Goal: Task Accomplishment & Management: Use online tool/utility

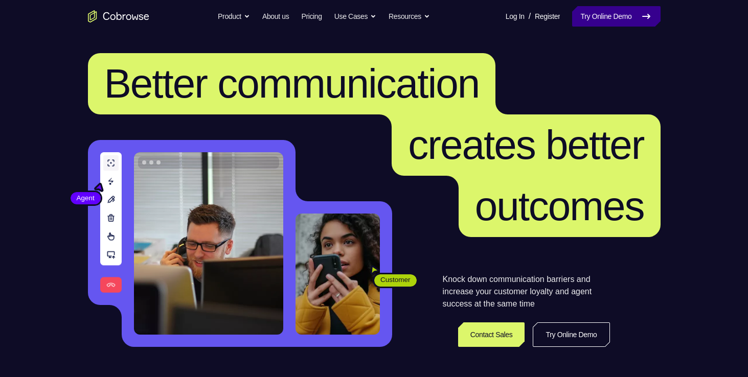
click at [605, 24] on link "Try Online Demo" at bounding box center [616, 16] width 88 height 20
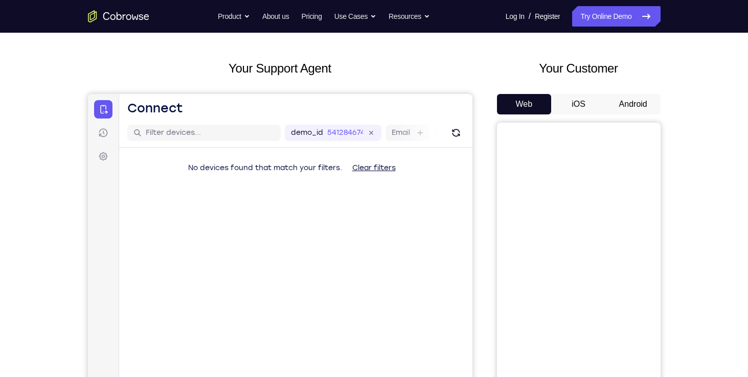
scroll to position [53, 0]
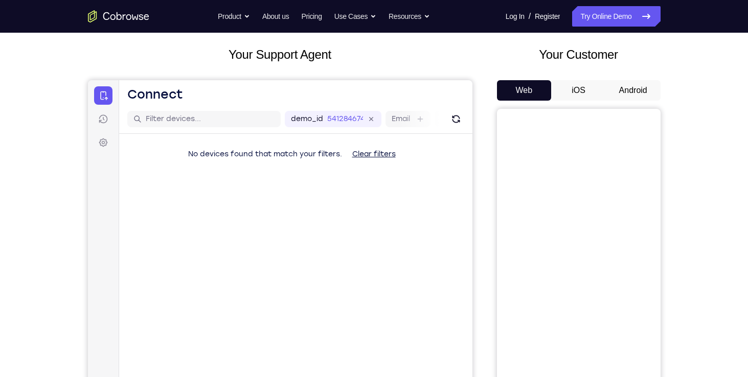
click at [580, 77] on div "Your Customer Web iOS Android" at bounding box center [579, 235] width 164 height 378
click at [580, 85] on button "iOS" at bounding box center [578, 90] width 55 height 20
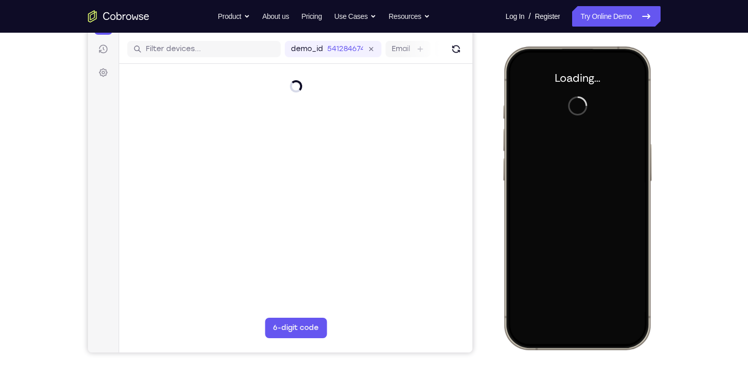
scroll to position [124, 0]
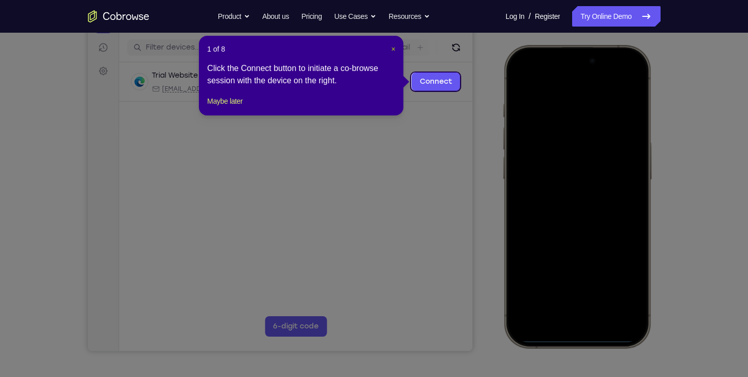
click at [393, 49] on span "×" at bounding box center [393, 49] width 4 height 8
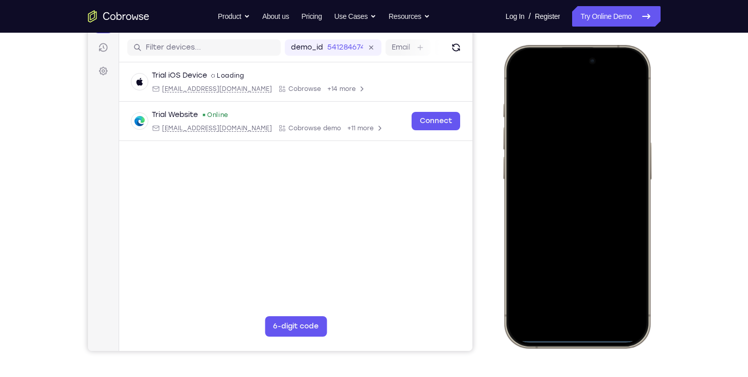
drag, startPoint x: 538, startPoint y: 57, endPoint x: 558, endPoint y: 251, distance: 194.8
click at [558, 251] on div at bounding box center [576, 197] width 134 height 292
drag, startPoint x: 569, startPoint y: 363, endPoint x: 570, endPoint y: 379, distance: 16.9
click at [570, 352] on html "Online web based iOS Simulators and Android Emulators. Run iPhone, iPad, Mobile…" at bounding box center [578, 198] width 153 height 307
click at [625, 77] on div at bounding box center [576, 197] width 134 height 292
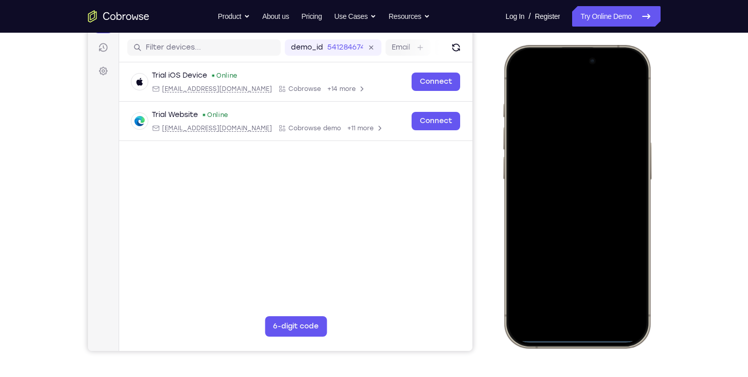
click at [561, 133] on div at bounding box center [576, 197] width 134 height 292
click at [544, 305] on div at bounding box center [576, 197] width 134 height 292
click at [561, 97] on div at bounding box center [576, 197] width 134 height 292
click at [559, 215] on div at bounding box center [576, 197] width 134 height 292
click at [561, 160] on div at bounding box center [576, 197] width 134 height 292
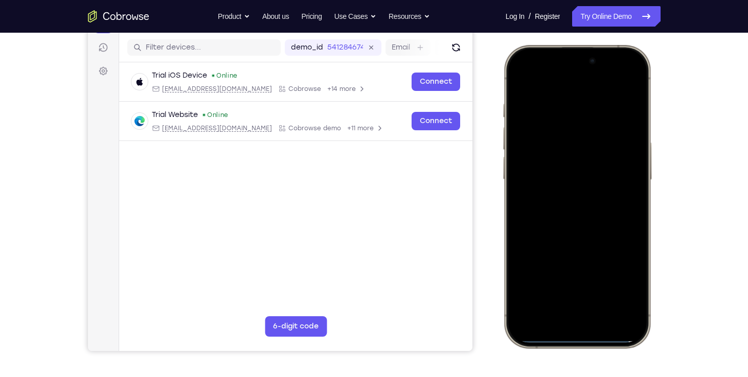
click at [555, 175] on div at bounding box center [576, 197] width 134 height 292
click at [557, 199] on div at bounding box center [576, 197] width 134 height 292
click at [602, 249] on div at bounding box center [576, 197] width 134 height 292
click at [601, 291] on div at bounding box center [576, 197] width 134 height 292
click at [525, 81] on div at bounding box center [576, 197] width 134 height 292
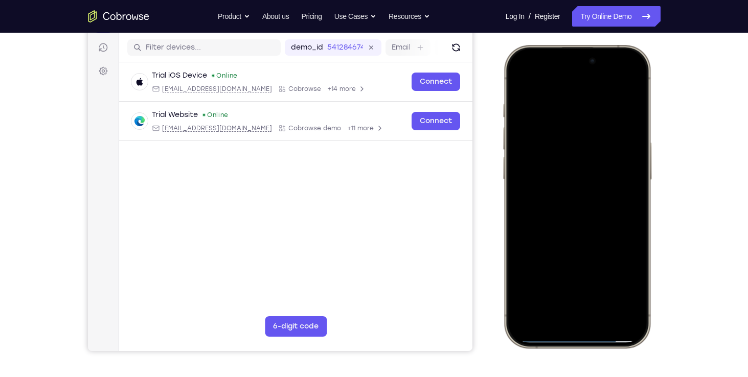
click at [566, 103] on div at bounding box center [576, 197] width 134 height 292
click at [621, 87] on div at bounding box center [576, 197] width 134 height 292
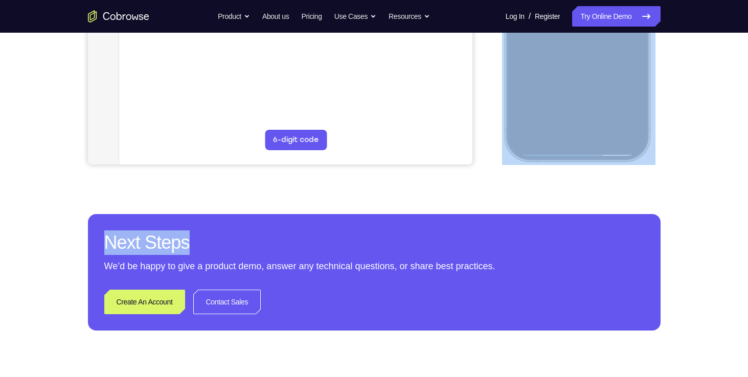
drag, startPoint x: 671, startPoint y: 203, endPoint x: 630, endPoint y: 192, distance: 42.4
click at [630, 192] on div "Your Support Agent Your Customer Web iOS Android Next Steps We’d be happy to gi…" at bounding box center [374, 59] width 654 height 674
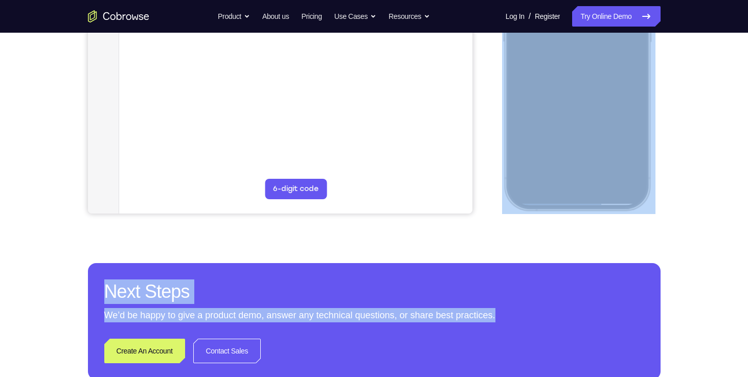
scroll to position [261, 0]
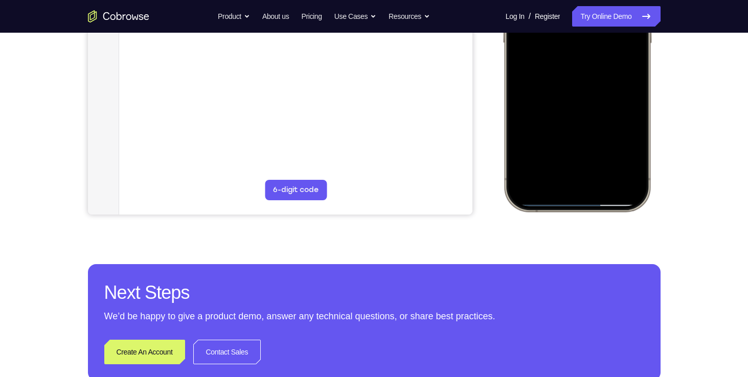
drag, startPoint x: 1132, startPoint y: 100, endPoint x: 604, endPoint y: 155, distance: 530.5
click at [604, 155] on div at bounding box center [576, 60] width 134 height 292
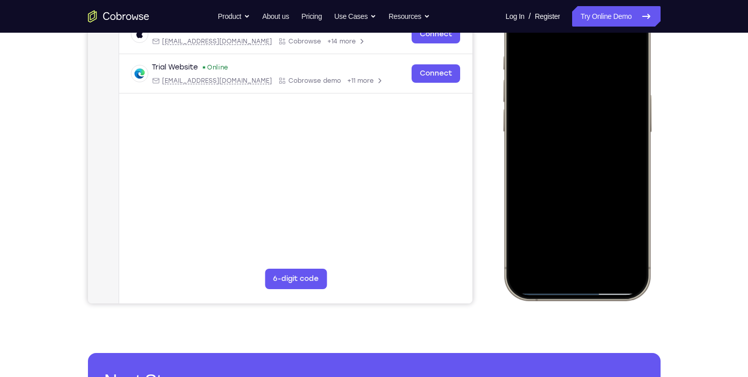
scroll to position [167, 0]
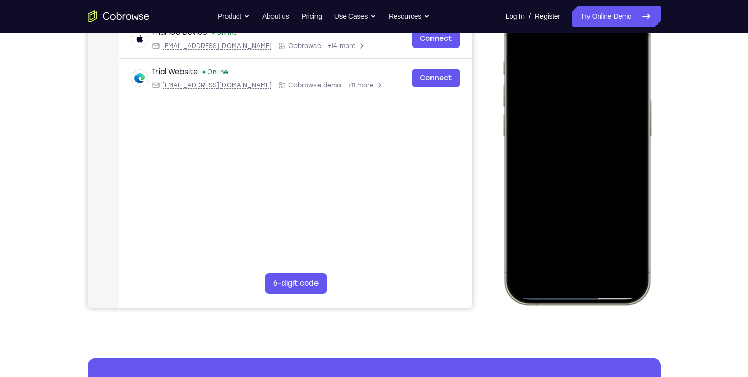
drag, startPoint x: 607, startPoint y: 88, endPoint x: 518, endPoint y: 101, distance: 89.9
click at [518, 101] on div at bounding box center [576, 154] width 134 height 292
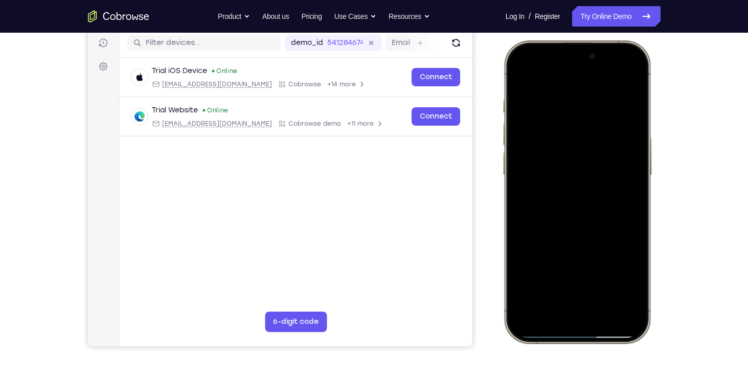
scroll to position [118, 0]
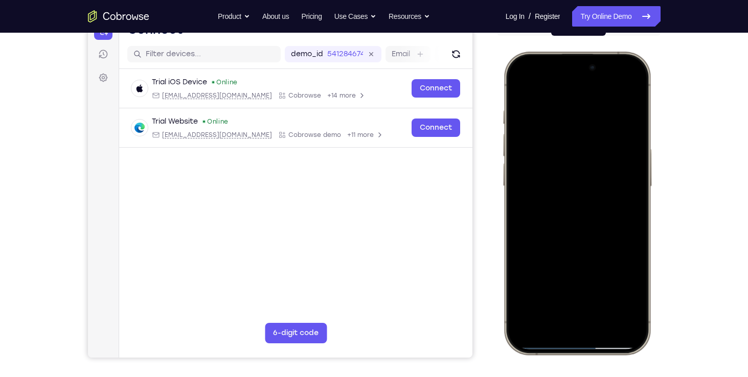
click at [520, 84] on div at bounding box center [576, 203] width 134 height 292
click at [527, 299] on div at bounding box center [576, 203] width 134 height 292
click at [598, 295] on div at bounding box center [576, 203] width 134 height 292
click at [515, 81] on div at bounding box center [576, 203] width 134 height 292
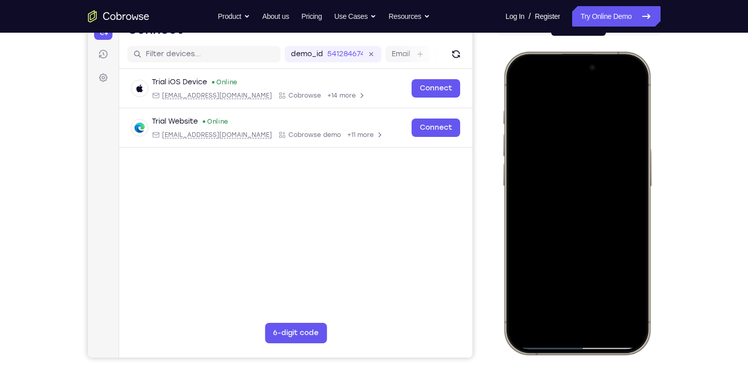
click at [602, 293] on div at bounding box center [576, 203] width 134 height 292
click at [519, 82] on div at bounding box center [576, 203] width 134 height 292
click at [605, 297] on div at bounding box center [576, 203] width 134 height 292
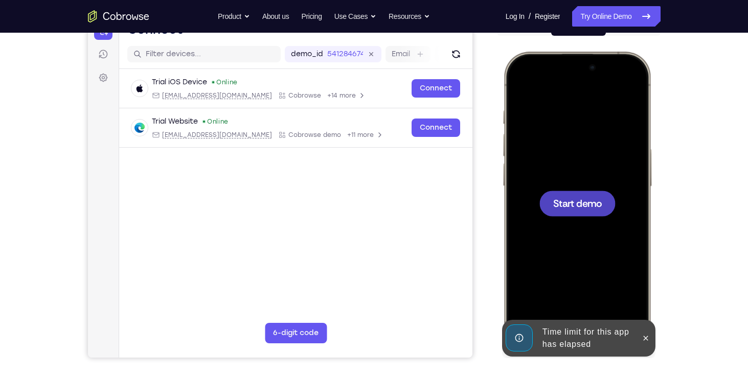
click at [483, 155] on div "Your Support Agent Your Customer Web iOS Android" at bounding box center [374, 170] width 573 height 378
click at [558, 174] on div at bounding box center [576, 203] width 134 height 292
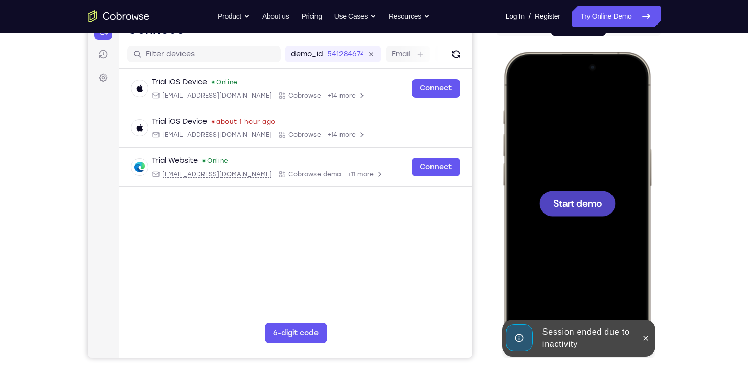
click at [579, 206] on span "Start demo" at bounding box center [577, 203] width 49 height 10
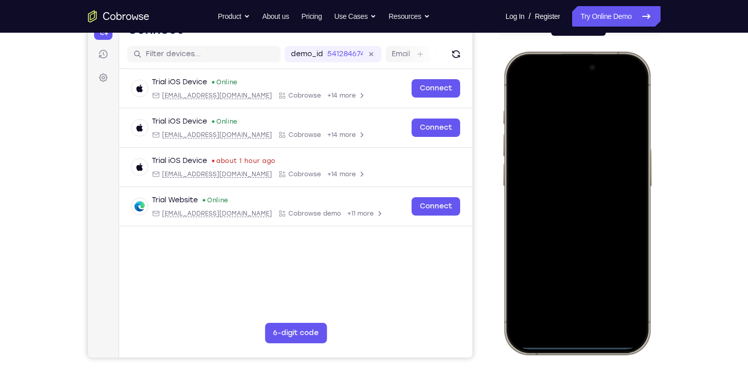
drag, startPoint x: 535, startPoint y: 59, endPoint x: 539, endPoint y: 112, distance: 53.3
click at [539, 112] on div at bounding box center [576, 203] width 134 height 292
drag, startPoint x: 535, startPoint y: 60, endPoint x: 580, endPoint y: 345, distance: 288.3
click at [580, 345] on div at bounding box center [576, 203] width 134 height 292
drag, startPoint x: 582, startPoint y: 243, endPoint x: 589, endPoint y: 296, distance: 53.0
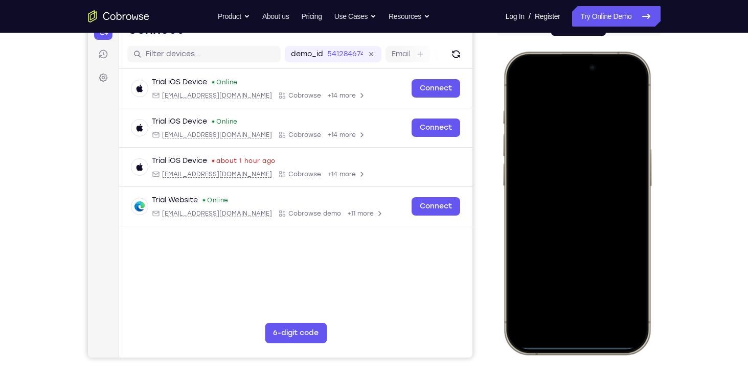
click at [589, 296] on div at bounding box center [576, 203] width 134 height 292
click at [631, 83] on div at bounding box center [576, 203] width 134 height 292
click at [560, 148] on div at bounding box center [576, 203] width 134 height 292
click at [556, 312] on div at bounding box center [576, 203] width 134 height 292
click at [547, 89] on div at bounding box center [576, 203] width 134 height 292
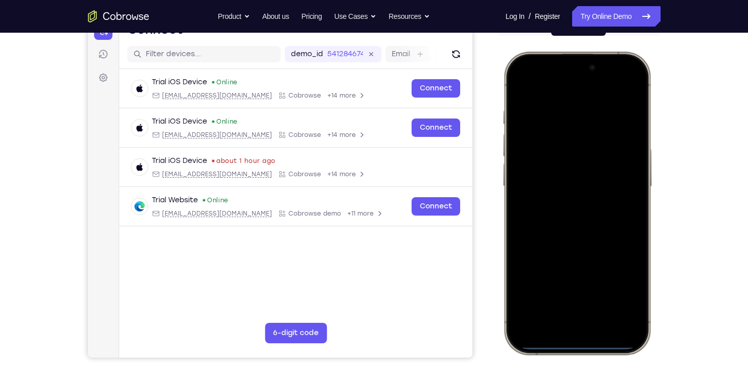
click at [538, 104] on div at bounding box center [576, 203] width 134 height 292
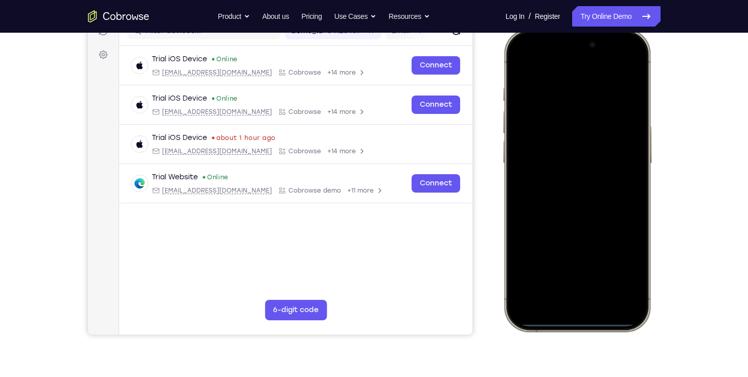
click at [559, 204] on div at bounding box center [576, 180] width 134 height 292
click at [562, 195] on div at bounding box center [576, 180] width 134 height 292
click at [566, 143] on div at bounding box center [576, 180] width 134 height 292
click at [563, 162] on div at bounding box center [576, 180] width 134 height 292
click at [627, 160] on div at bounding box center [576, 180] width 134 height 292
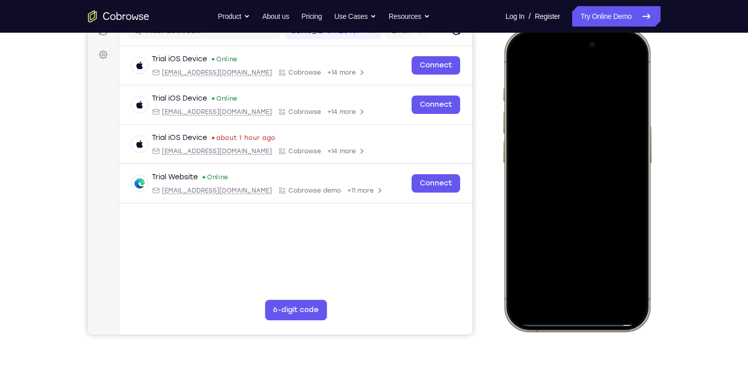
click at [599, 186] on div at bounding box center [576, 180] width 134 height 292
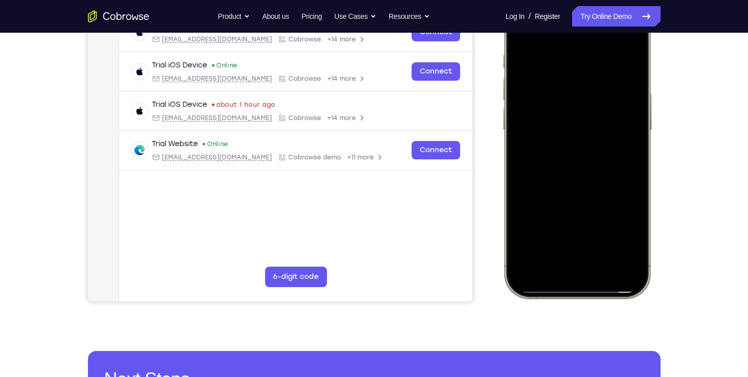
scroll to position [175, 0]
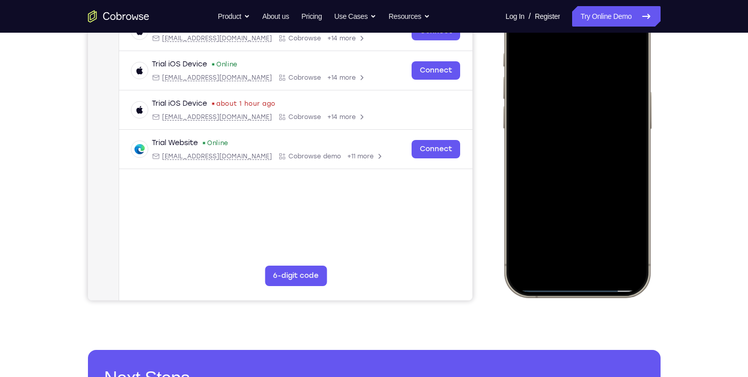
click at [594, 192] on div at bounding box center [576, 146] width 134 height 292
click at [602, 238] on div at bounding box center [576, 146] width 134 height 292
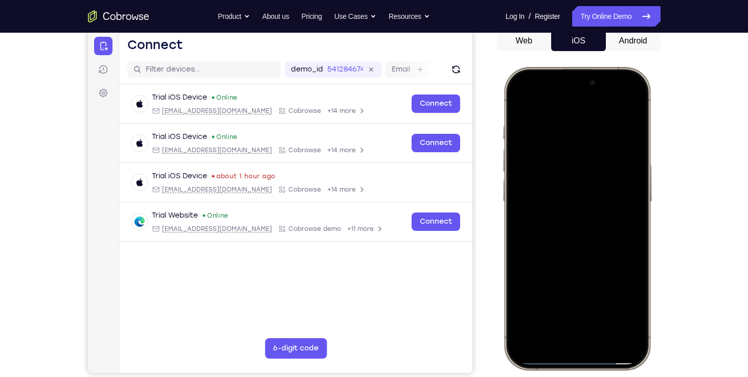
scroll to position [102, 0]
click at [522, 99] on div at bounding box center [576, 219] width 134 height 292
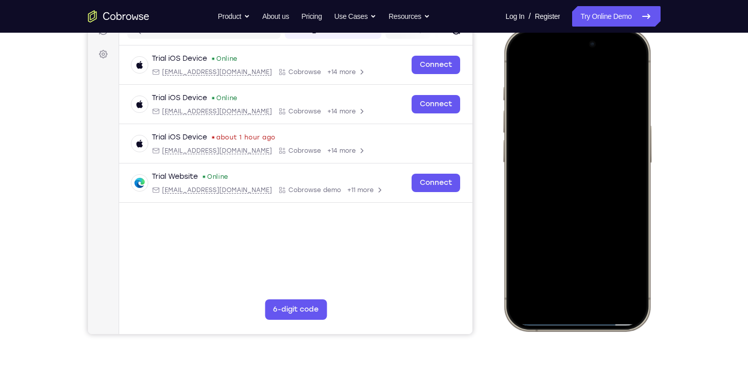
scroll to position [143, 0]
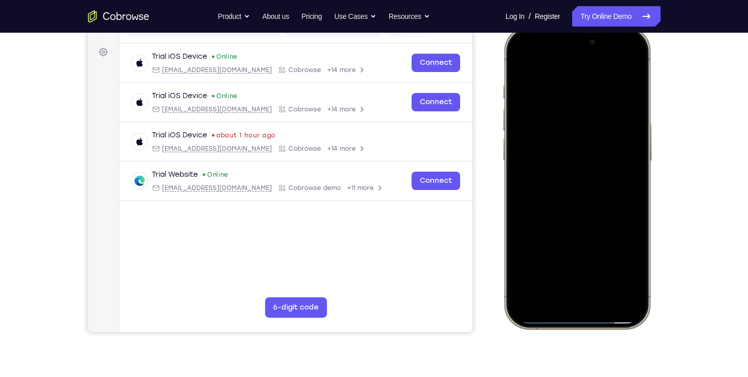
click at [603, 270] on div at bounding box center [576, 178] width 134 height 292
click at [521, 61] on div at bounding box center [576, 178] width 134 height 292
click at [632, 60] on div at bounding box center [576, 178] width 134 height 292
drag, startPoint x: 621, startPoint y: 89, endPoint x: 540, endPoint y: 58, distance: 86.4
click at [540, 58] on div at bounding box center [576, 178] width 134 height 292
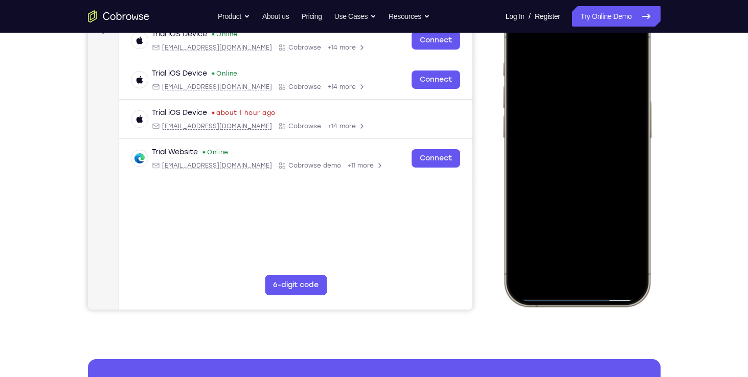
scroll to position [167, 0]
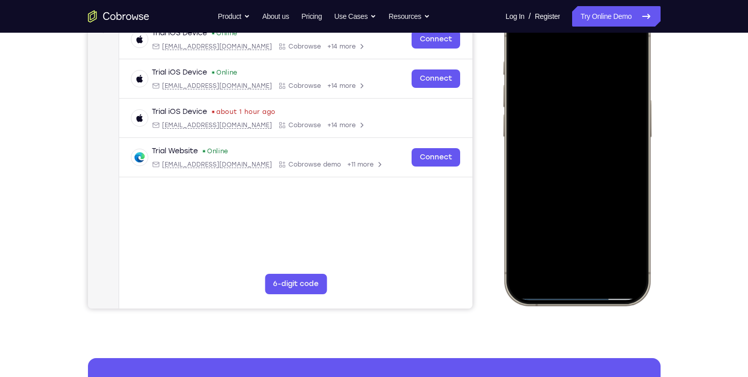
drag, startPoint x: 567, startPoint y: 171, endPoint x: 551, endPoint y: 127, distance: 46.9
click at [551, 127] on div at bounding box center [576, 154] width 134 height 292
drag, startPoint x: 543, startPoint y: 222, endPoint x: 534, endPoint y: 183, distance: 40.3
click at [534, 183] on div at bounding box center [576, 154] width 134 height 292
drag, startPoint x: 543, startPoint y: 227, endPoint x: 528, endPoint y: 151, distance: 77.0
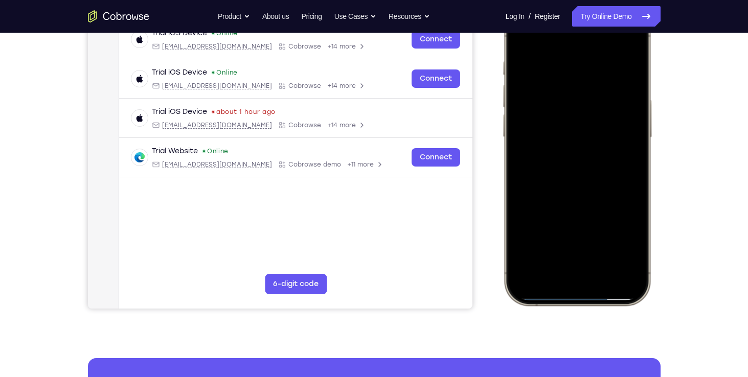
click at [528, 151] on div at bounding box center [576, 154] width 134 height 292
click at [613, 196] on div at bounding box center [576, 154] width 134 height 292
drag, startPoint x: 574, startPoint y: 208, endPoint x: 568, endPoint y: 180, distance: 28.2
click at [568, 180] on div at bounding box center [576, 154] width 134 height 292
drag, startPoint x: 565, startPoint y: 216, endPoint x: 565, endPoint y: 161, distance: 55.2
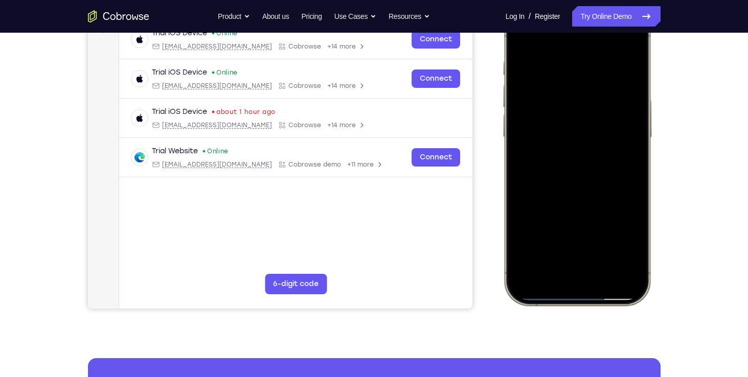
click at [565, 161] on div at bounding box center [576, 154] width 134 height 292
click at [614, 213] on div at bounding box center [576, 154] width 134 height 292
drag, startPoint x: 583, startPoint y: 216, endPoint x: 579, endPoint y: 169, distance: 47.2
click at [579, 169] on div at bounding box center [576, 154] width 134 height 292
click at [613, 217] on div at bounding box center [576, 154] width 134 height 292
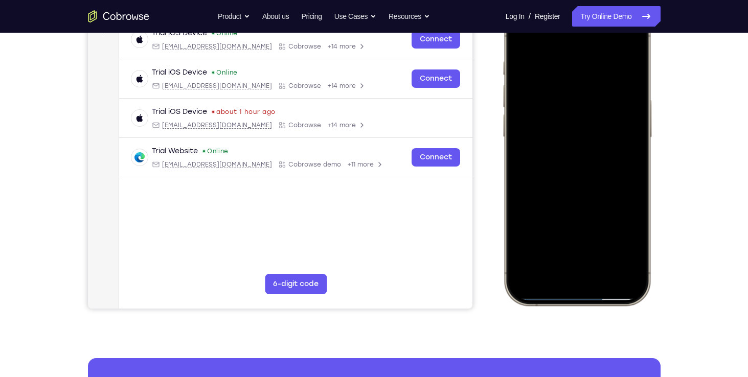
drag, startPoint x: 577, startPoint y: 220, endPoint x: 564, endPoint y: 145, distance: 75.7
click at [564, 145] on div at bounding box center [576, 154] width 134 height 292
click at [620, 150] on div at bounding box center [576, 154] width 134 height 292
click at [618, 195] on div at bounding box center [576, 154] width 134 height 292
click at [618, 168] on div at bounding box center [576, 154] width 134 height 292
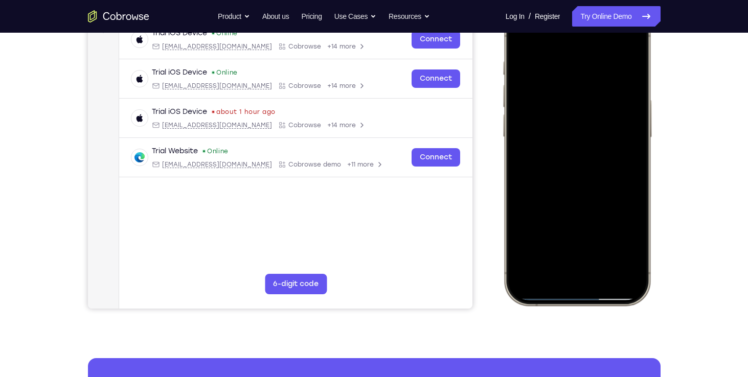
click at [622, 208] on div at bounding box center [576, 154] width 134 height 292
click at [601, 271] on div at bounding box center [576, 154] width 134 height 292
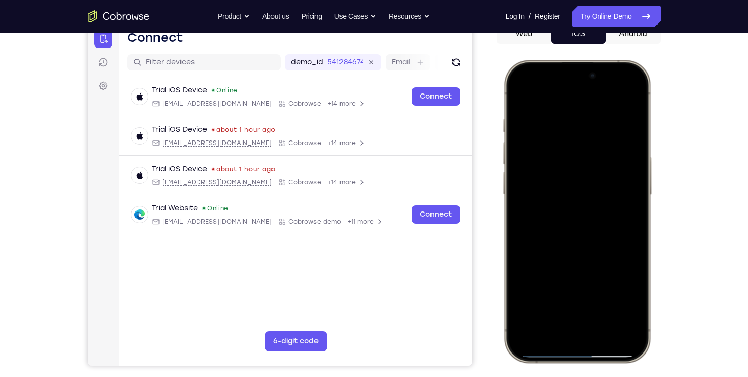
click at [516, 92] on div at bounding box center [576, 211] width 134 height 292
click at [579, 111] on div at bounding box center [576, 211] width 134 height 292
click at [605, 310] on div at bounding box center [576, 211] width 134 height 292
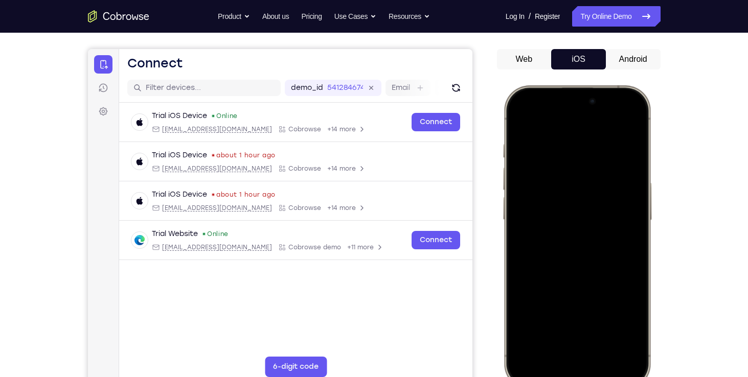
scroll to position [82, 0]
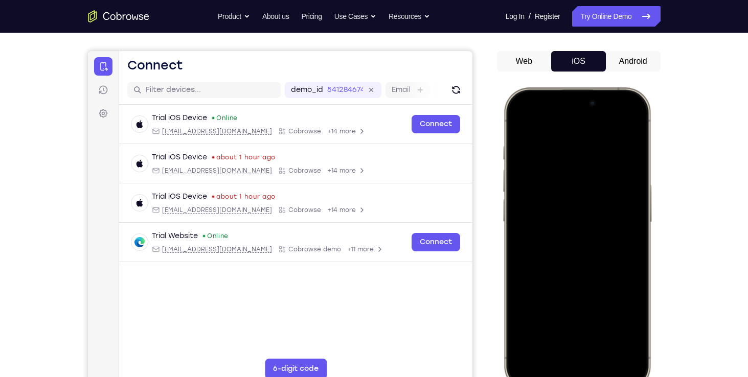
click at [519, 118] on div at bounding box center [576, 239] width 134 height 292
click at [609, 331] on div at bounding box center [576, 239] width 134 height 292
click at [556, 255] on div at bounding box center [576, 239] width 134 height 292
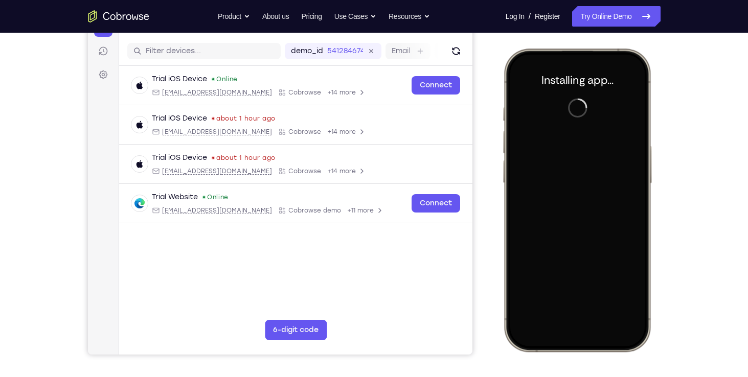
scroll to position [120, 0]
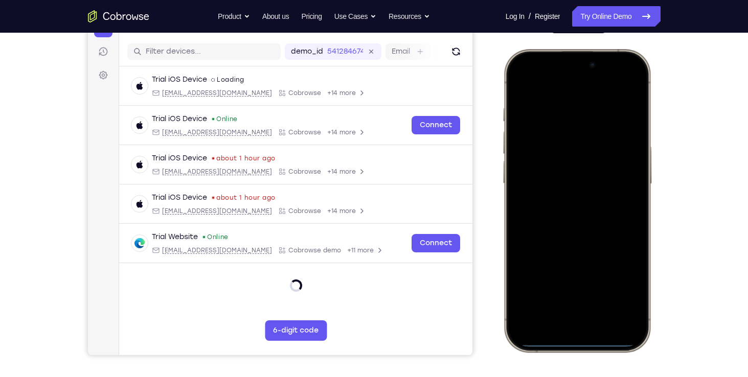
drag, startPoint x: 536, startPoint y: 60, endPoint x: 576, endPoint y: 244, distance: 188.5
click at [576, 244] on div at bounding box center [576, 201] width 134 height 292
drag, startPoint x: 609, startPoint y: 318, endPoint x: 610, endPoint y: 323, distance: 5.1
click at [610, 323] on div at bounding box center [576, 201] width 134 height 292
click at [629, 80] on div at bounding box center [576, 201] width 134 height 292
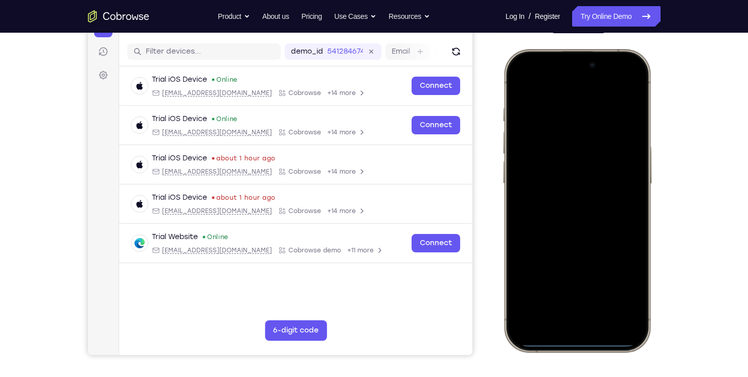
click at [565, 144] on div at bounding box center [576, 201] width 134 height 292
click at [560, 312] on div at bounding box center [576, 201] width 134 height 292
click at [565, 216] on div at bounding box center [576, 201] width 134 height 292
click at [554, 153] on div at bounding box center [576, 201] width 134 height 292
click at [550, 181] on div at bounding box center [576, 201] width 134 height 292
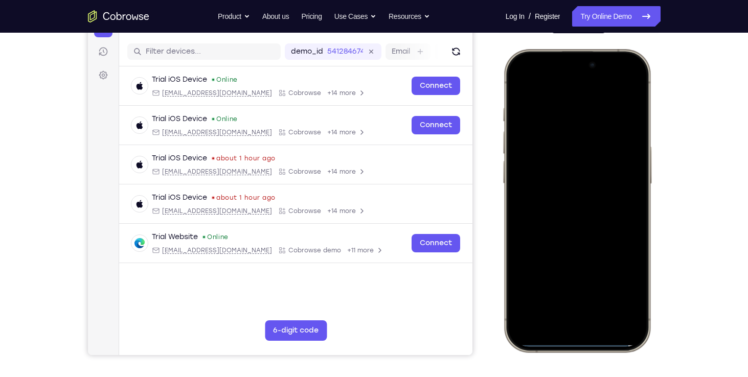
click at [548, 204] on div at bounding box center [576, 201] width 134 height 292
click at [544, 250] on div at bounding box center [576, 201] width 134 height 292
click at [601, 293] on div at bounding box center [576, 201] width 134 height 292
click at [544, 250] on div at bounding box center [576, 201] width 134 height 292
click at [515, 84] on div at bounding box center [576, 201] width 134 height 292
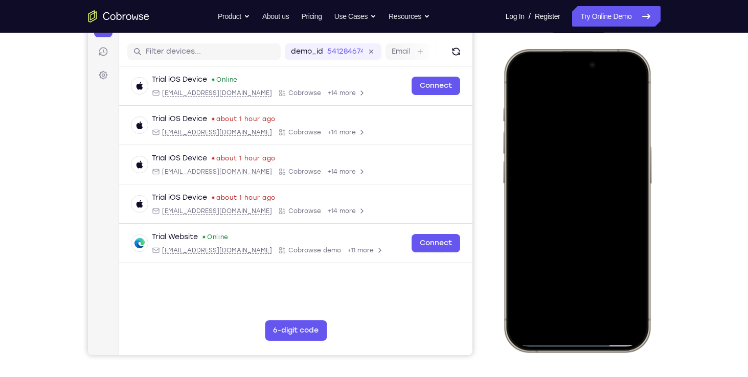
click at [516, 85] on div at bounding box center [576, 201] width 134 height 292
click at [602, 295] on div at bounding box center [576, 201] width 134 height 292
drag, startPoint x: 526, startPoint y: 77, endPoint x: 515, endPoint y: 94, distance: 20.4
click at [515, 94] on div at bounding box center [576, 201] width 134 height 292
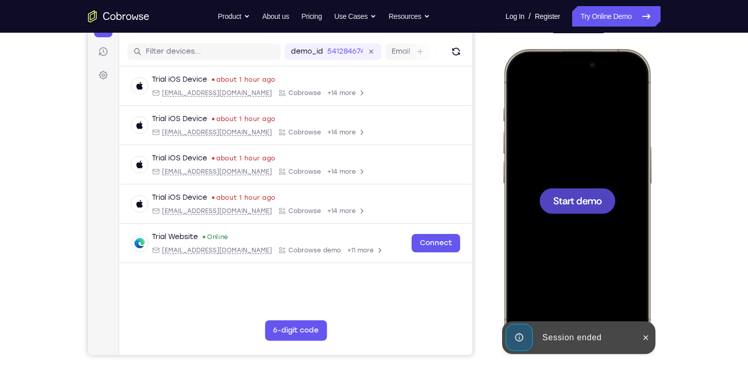
click at [556, 174] on div at bounding box center [576, 201] width 134 height 292
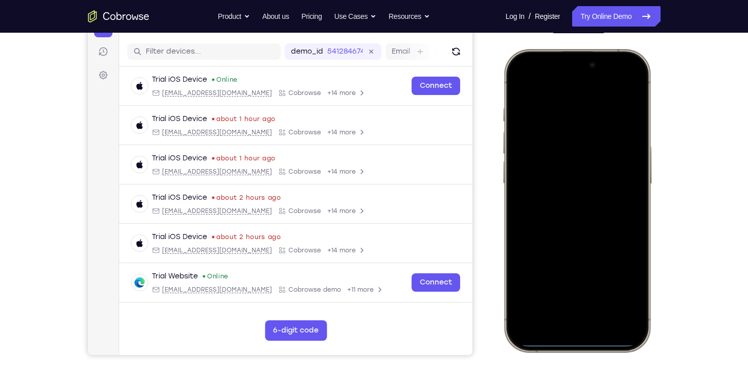
drag, startPoint x: 528, startPoint y: 57, endPoint x: 531, endPoint y: 191, distance: 134.5
click at [531, 191] on div at bounding box center [576, 201] width 134 height 292
drag, startPoint x: 535, startPoint y: 56, endPoint x: 559, endPoint y: 403, distance: 348.5
click at [559, 356] on html "Online web based iOS Simulators and Android Emulators. Run iPhone, iPad, Mobile…" at bounding box center [578, 202] width 153 height 307
drag, startPoint x: 587, startPoint y: 234, endPoint x: 589, endPoint y: 323, distance: 88.5
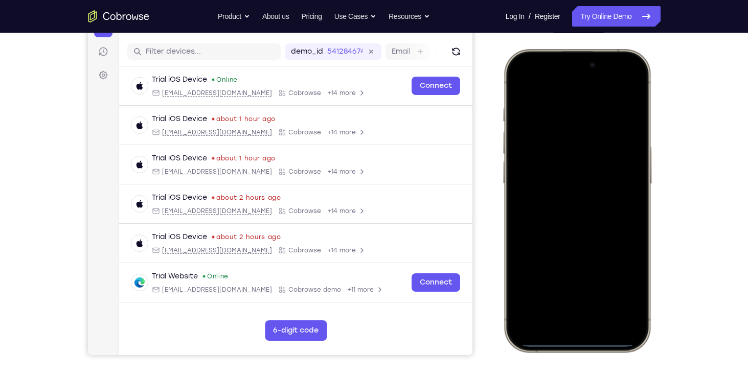
click at [589, 323] on div at bounding box center [576, 201] width 134 height 292
click at [620, 83] on div at bounding box center [576, 201] width 134 height 292
click at [566, 137] on div at bounding box center [576, 201] width 134 height 292
click at [560, 307] on div at bounding box center [576, 201] width 134 height 292
click at [560, 314] on div at bounding box center [576, 201] width 134 height 292
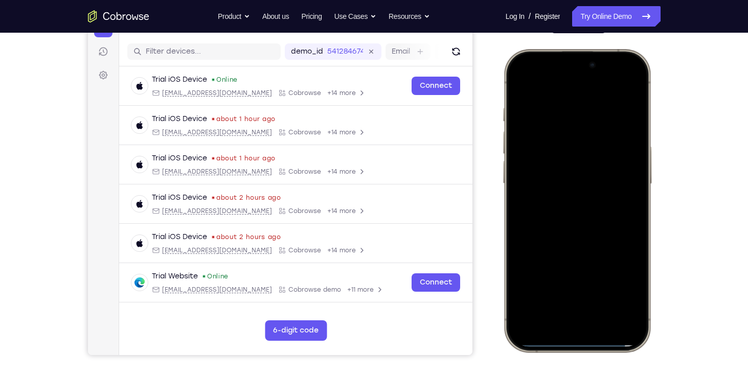
click at [560, 310] on div at bounding box center [576, 201] width 134 height 292
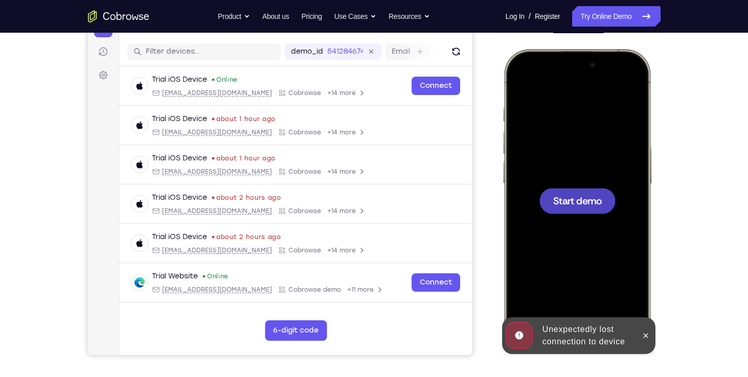
click at [564, 172] on div at bounding box center [576, 201] width 134 height 292
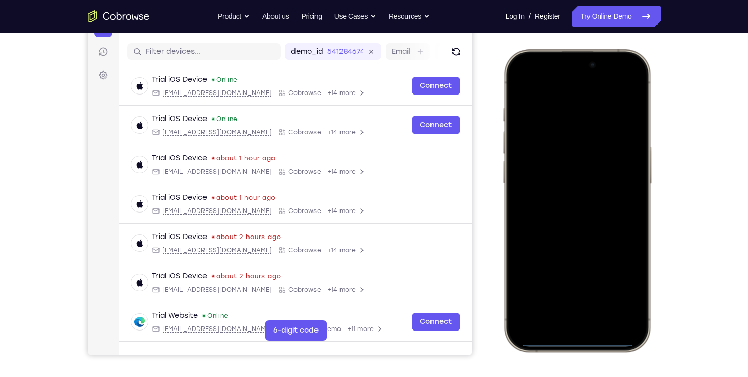
drag, startPoint x: 615, startPoint y: 60, endPoint x: 618, endPoint y: 308, distance: 247.5
click at [618, 308] on div at bounding box center [576, 201] width 134 height 292
click at [537, 130] on div at bounding box center [576, 201] width 134 height 292
drag, startPoint x: 538, startPoint y: 60, endPoint x: 567, endPoint y: 298, distance: 238.9
click at [567, 298] on div at bounding box center [576, 201] width 134 height 292
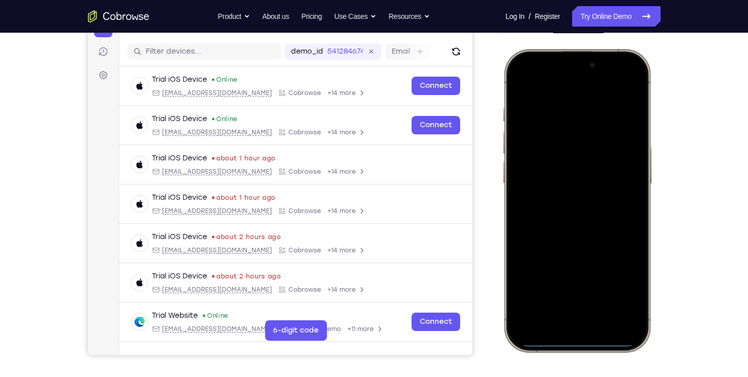
drag, startPoint x: 567, startPoint y: 290, endPoint x: 566, endPoint y: 302, distance: 11.8
click at [566, 302] on div at bounding box center [576, 201] width 134 height 292
click at [621, 81] on div at bounding box center [576, 201] width 134 height 292
click at [560, 142] on div at bounding box center [576, 201] width 134 height 292
click at [562, 309] on div at bounding box center [576, 201] width 134 height 292
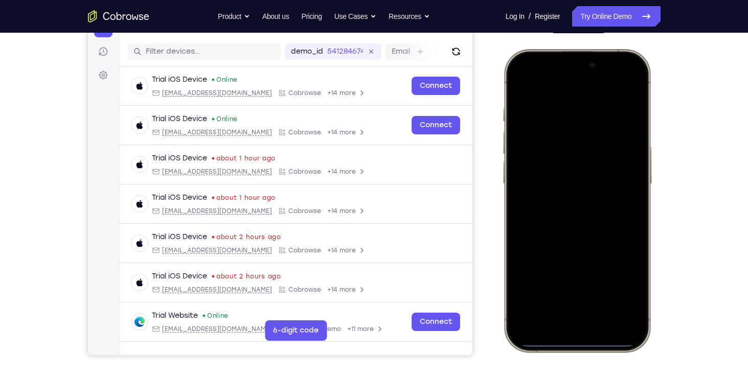
click at [549, 105] on div at bounding box center [576, 201] width 134 height 292
click at [564, 215] on div at bounding box center [576, 201] width 134 height 292
click at [592, 163] on div at bounding box center [576, 201] width 134 height 292
click at [574, 192] on div at bounding box center [576, 201] width 134 height 292
click at [627, 185] on div at bounding box center [576, 201] width 134 height 292
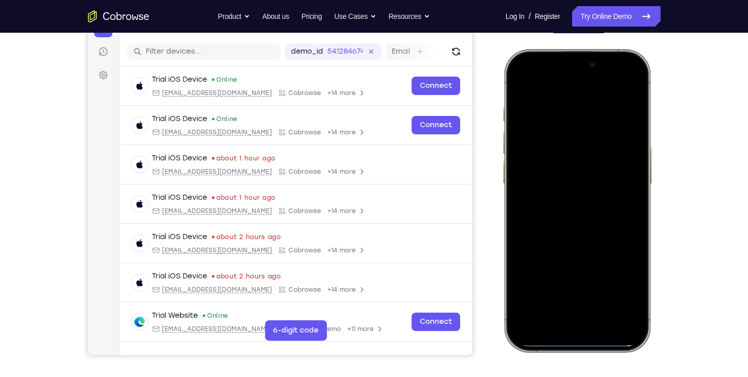
click at [595, 207] on div at bounding box center [576, 201] width 134 height 292
click at [602, 249] on div at bounding box center [576, 201] width 134 height 292
click at [607, 296] on div at bounding box center [576, 201] width 134 height 292
click at [523, 84] on div at bounding box center [576, 201] width 134 height 292
click at [556, 99] on div at bounding box center [576, 201] width 134 height 292
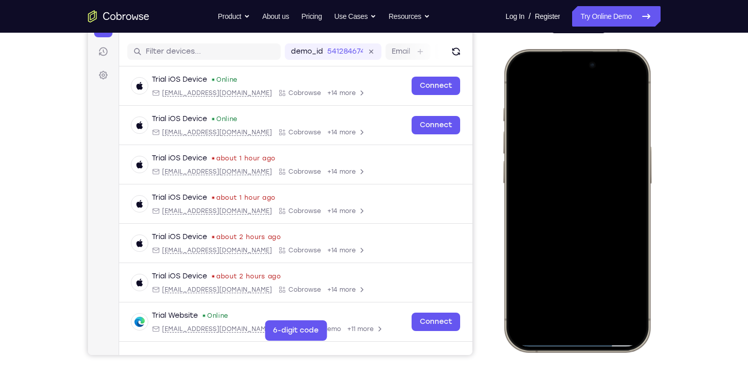
click at [624, 88] on div at bounding box center [576, 201] width 134 height 292
click at [548, 299] on div at bounding box center [576, 201] width 134 height 292
click at [527, 299] on div at bounding box center [576, 201] width 134 height 292
click at [526, 294] on div at bounding box center [576, 201] width 134 height 292
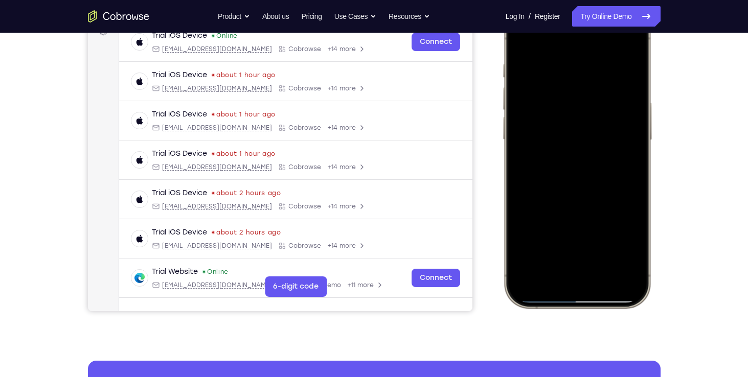
scroll to position [166, 0]
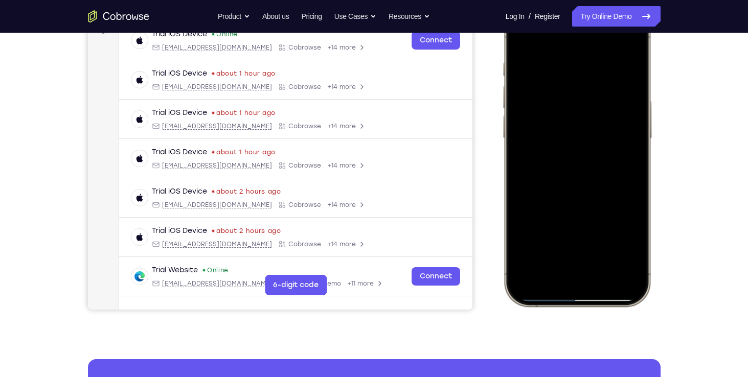
click at [529, 252] on div at bounding box center [576, 155] width 134 height 292
click at [598, 246] on div at bounding box center [576, 155] width 134 height 292
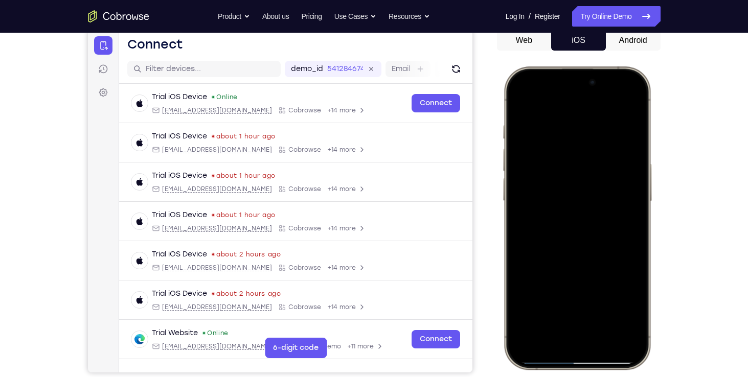
scroll to position [102, 0]
click at [635, 154] on div at bounding box center [576, 219] width 134 height 292
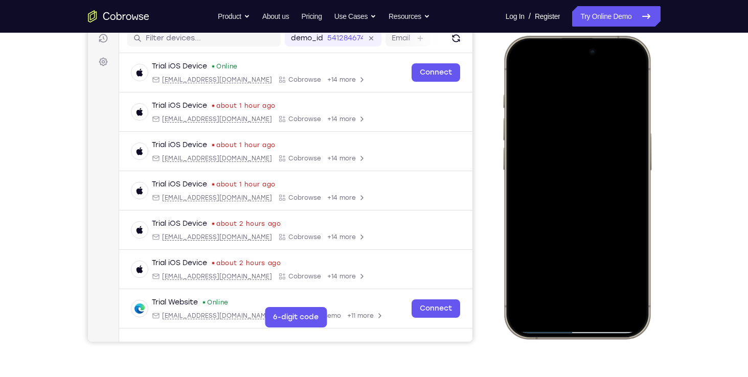
scroll to position [145, 0]
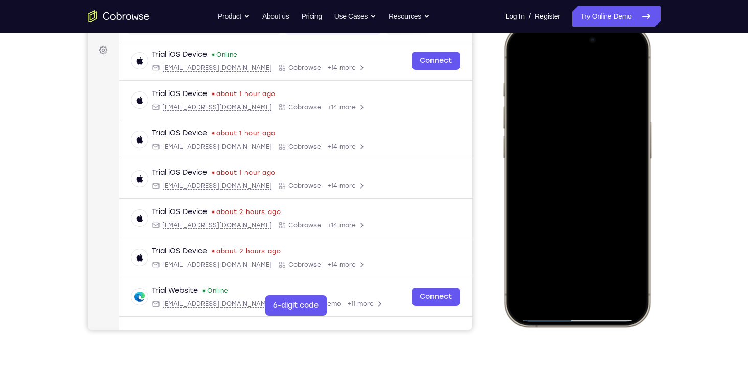
click at [567, 183] on div at bounding box center [576, 176] width 134 height 292
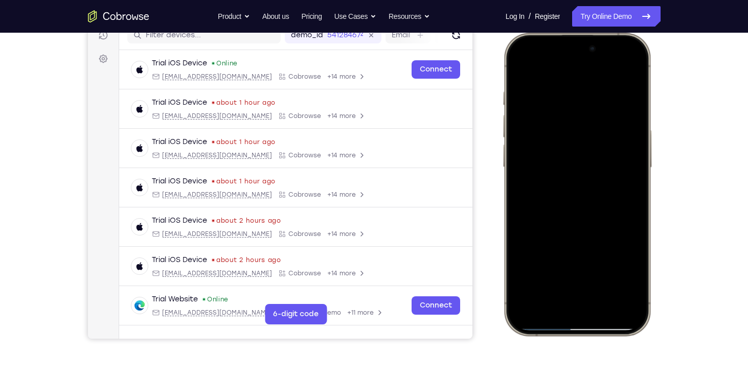
scroll to position [137, 0]
drag, startPoint x: 122, startPoint y: 159, endPoint x: 687, endPoint y: 199, distance: 566.4
click at [687, 199] on div "Your Support Agent Your Customer Web iOS Android Next Steps We’d be happy to gi…" at bounding box center [374, 233] width 654 height 674
click at [596, 194] on div at bounding box center [576, 184] width 134 height 292
click at [519, 69] on div at bounding box center [576, 184] width 134 height 292
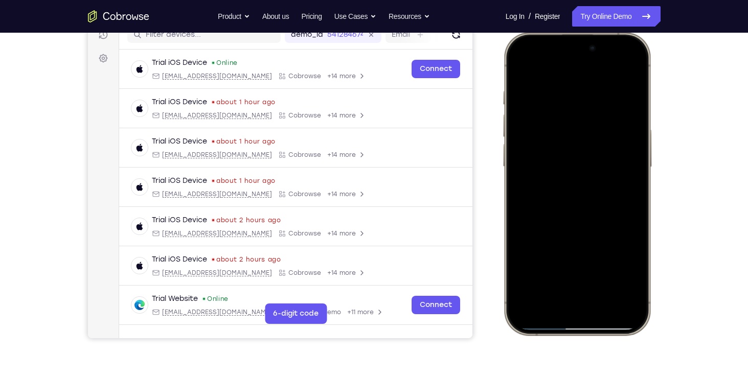
click at [519, 69] on div at bounding box center [576, 184] width 134 height 292
